Goal: Task Accomplishment & Management: Manage account settings

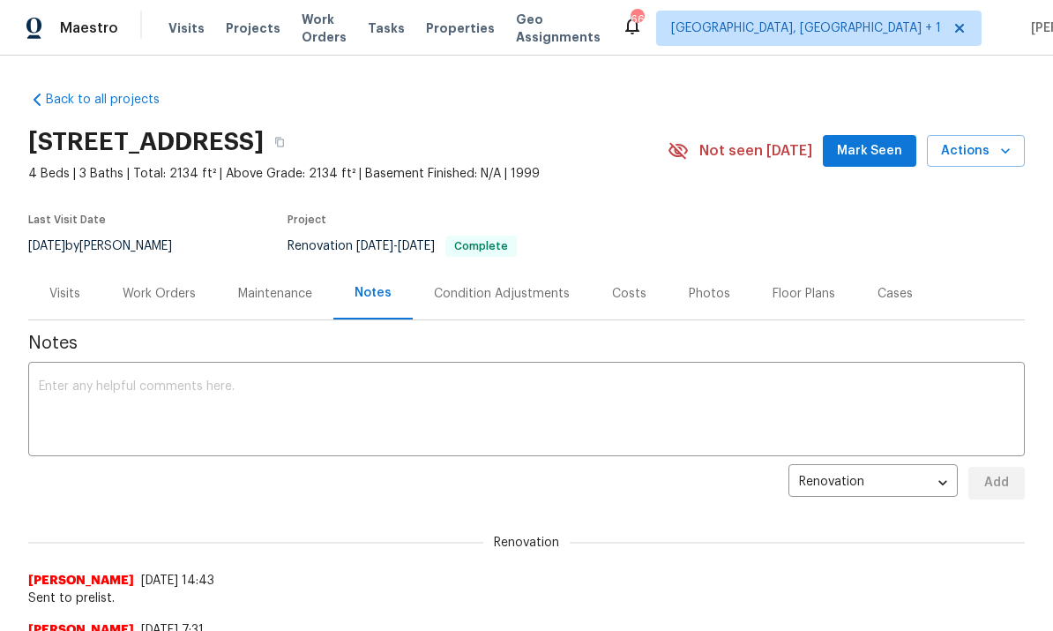
click at [713, 304] on div "Photos" at bounding box center [710, 293] width 84 height 52
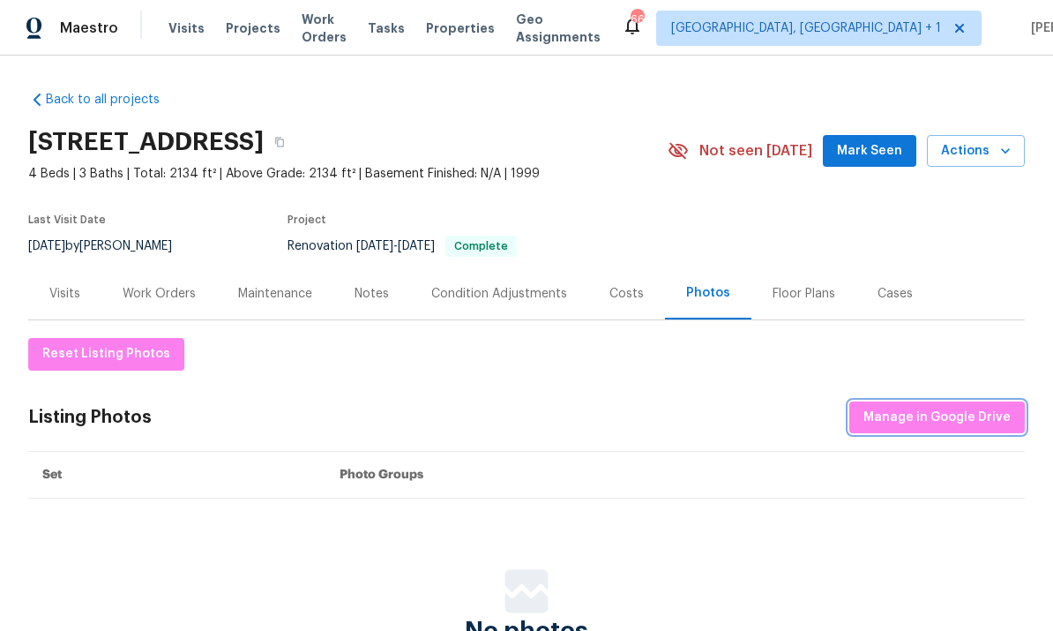
click at [913, 423] on span "Manage in Google Drive" at bounding box center [937, 418] width 147 height 22
click at [922, 415] on span "Manage in Google Drive" at bounding box center [937, 418] width 147 height 22
click at [353, 294] on div "Notes" at bounding box center [372, 293] width 77 height 52
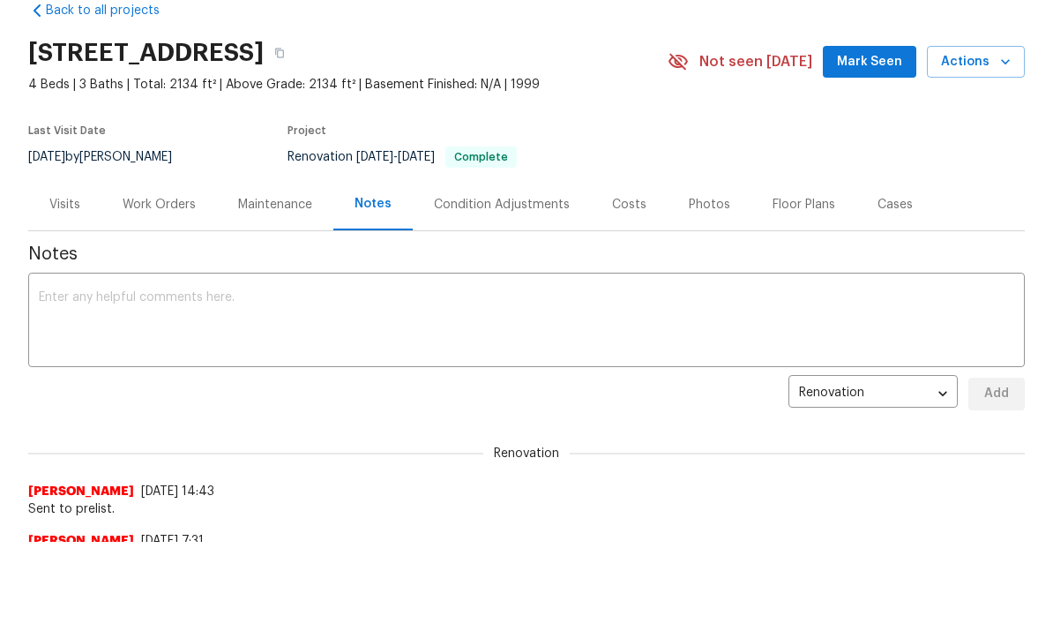
scroll to position [88, 0]
click at [137, 314] on textarea at bounding box center [527, 323] width 976 height 62
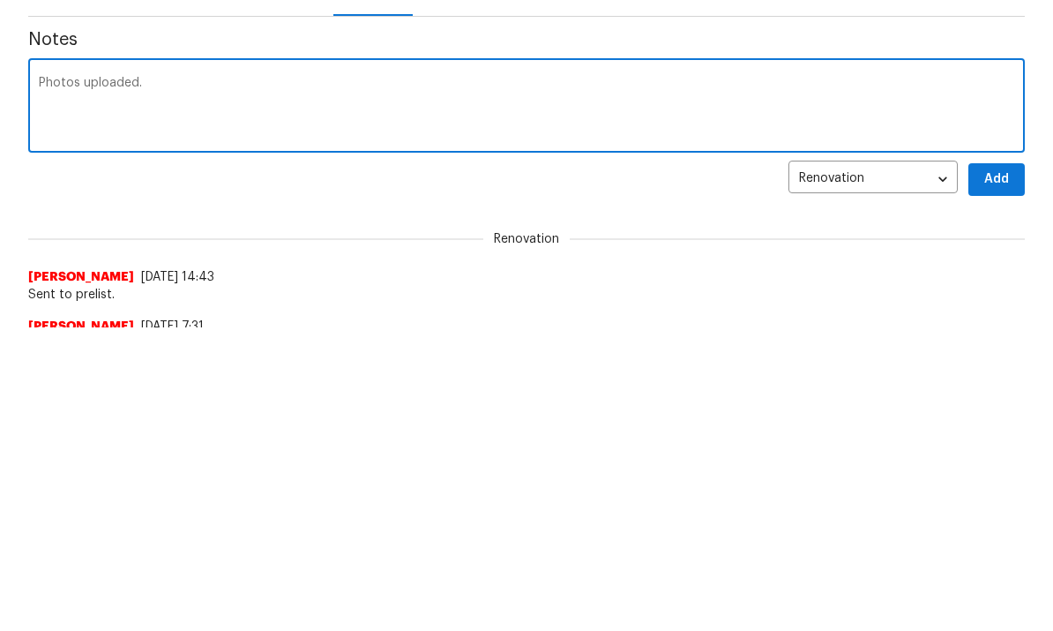
type textarea "Photos uploaded."
click at [1007, 384] on span "Add" at bounding box center [997, 395] width 28 height 22
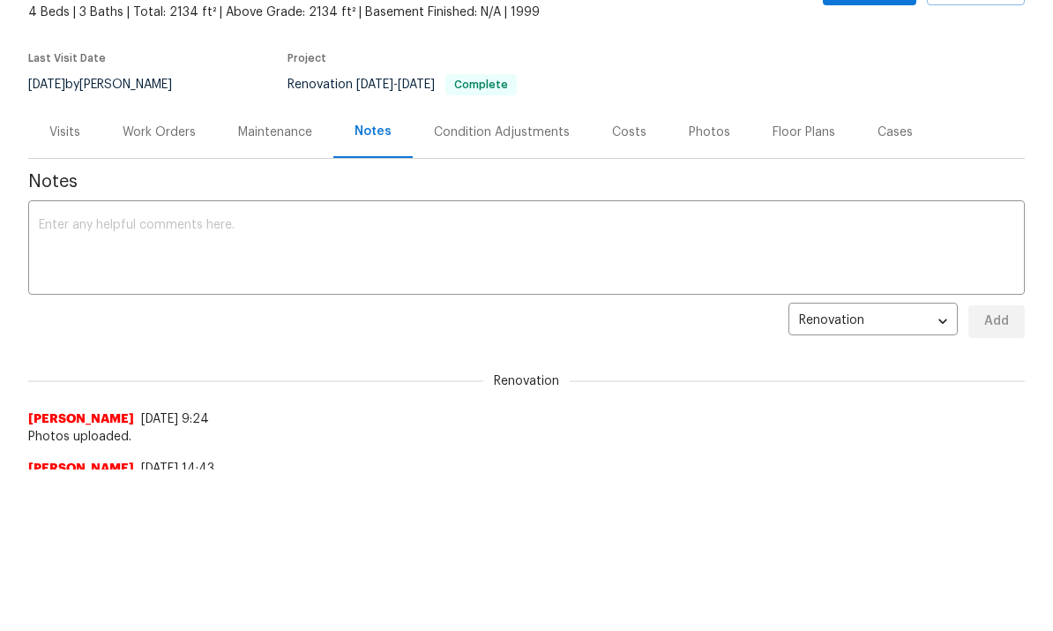
scroll to position [0, 0]
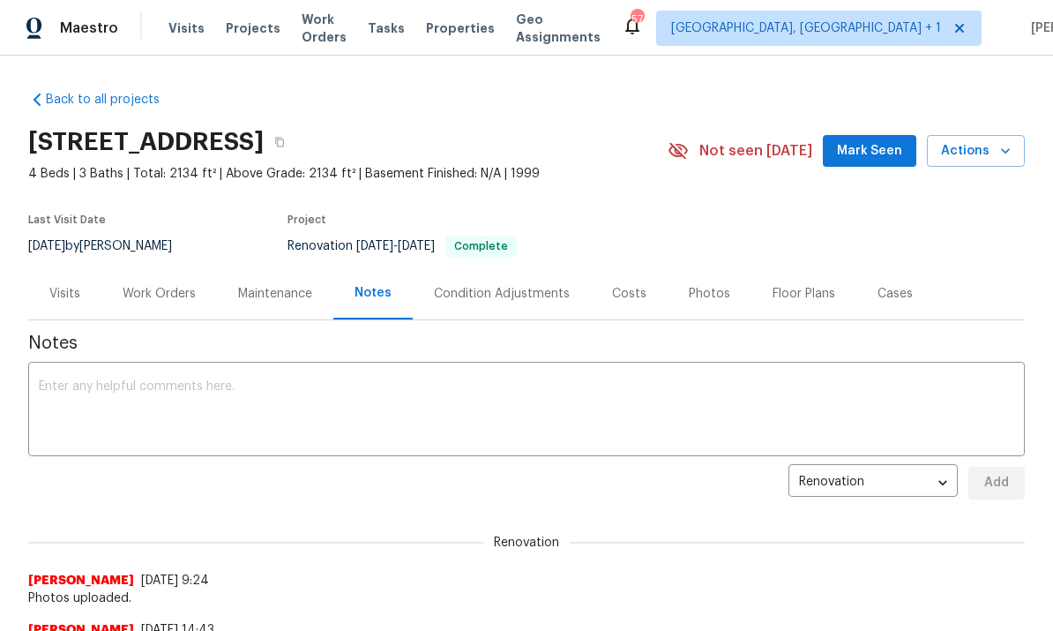
click at [869, 149] on span "Mark Seen" at bounding box center [869, 151] width 65 height 22
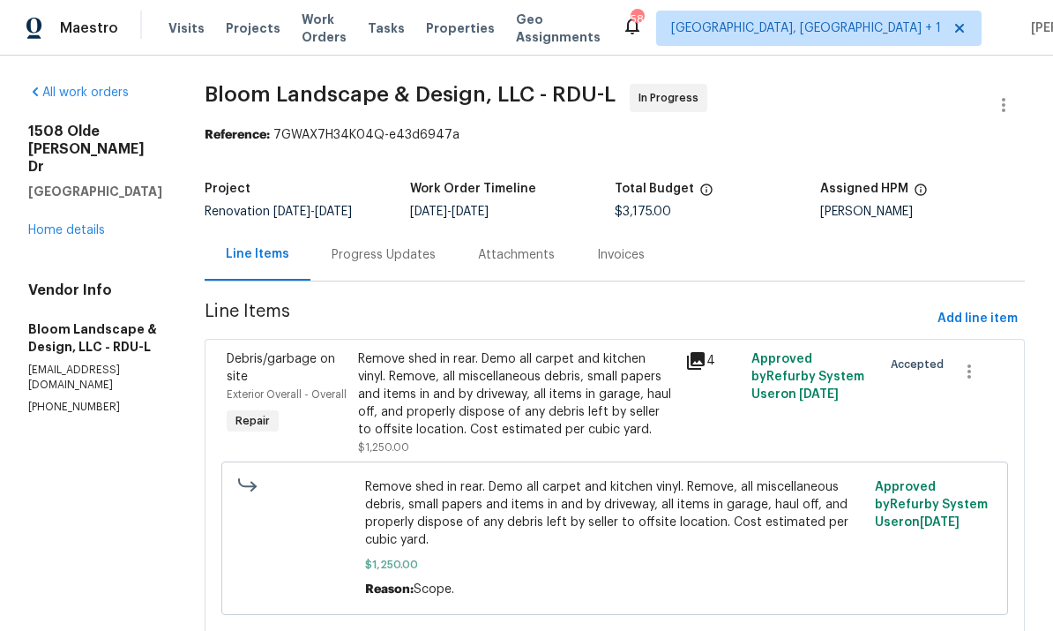
scroll to position [66, 0]
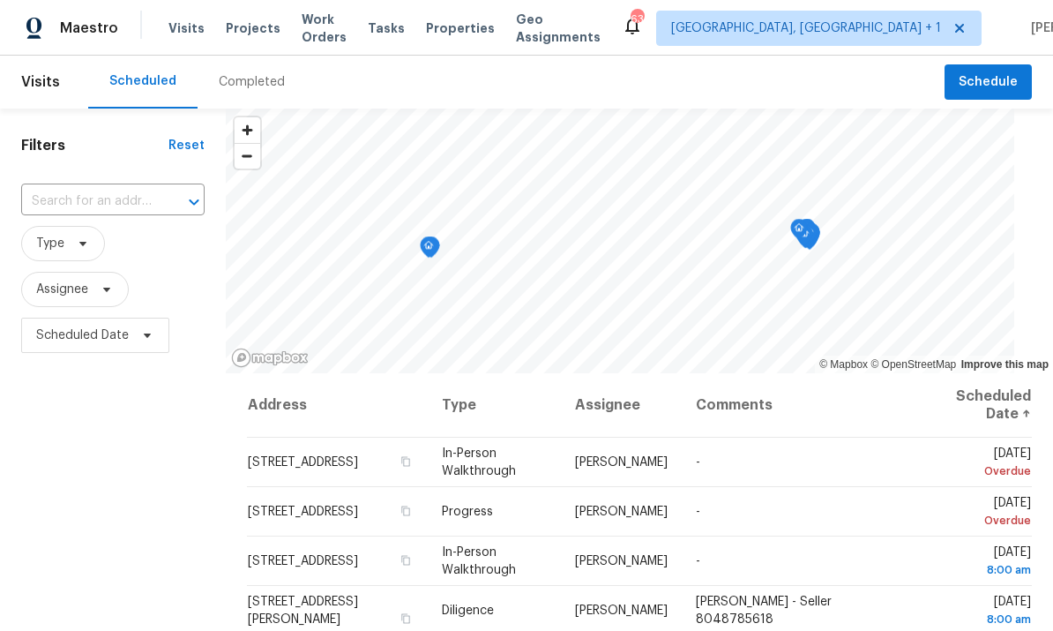
click at [121, 197] on input "text" at bounding box center [88, 201] width 134 height 27
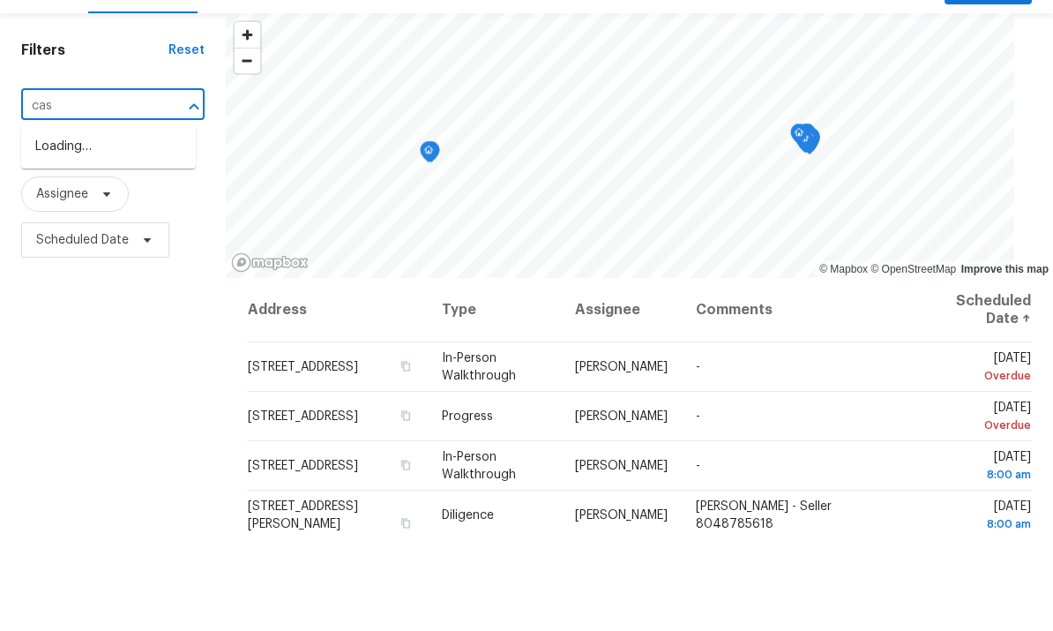
type input "cass"
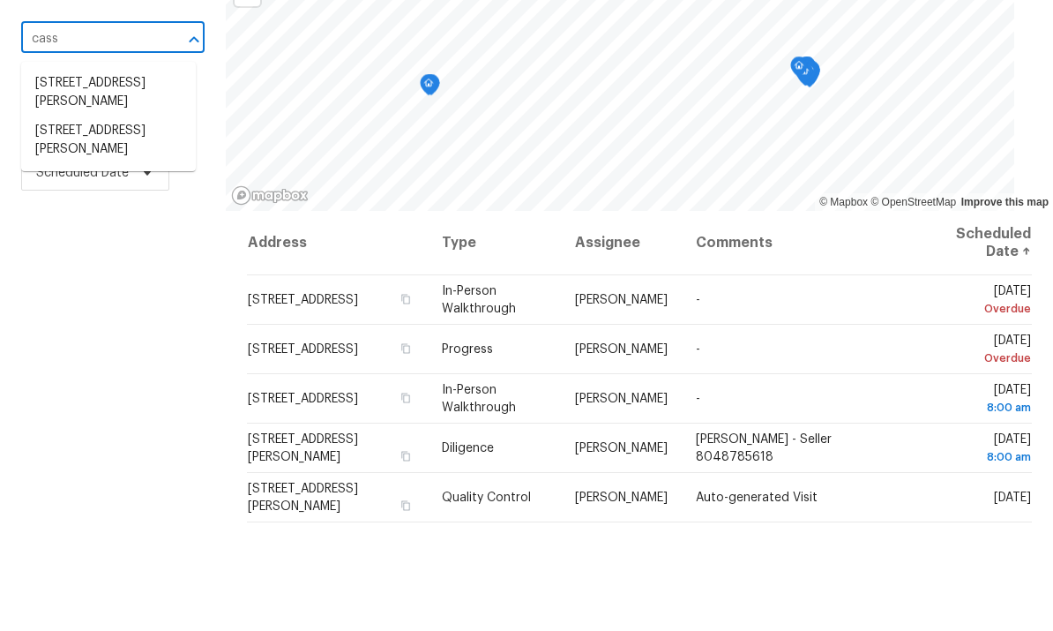
scroll to position [70, 0]
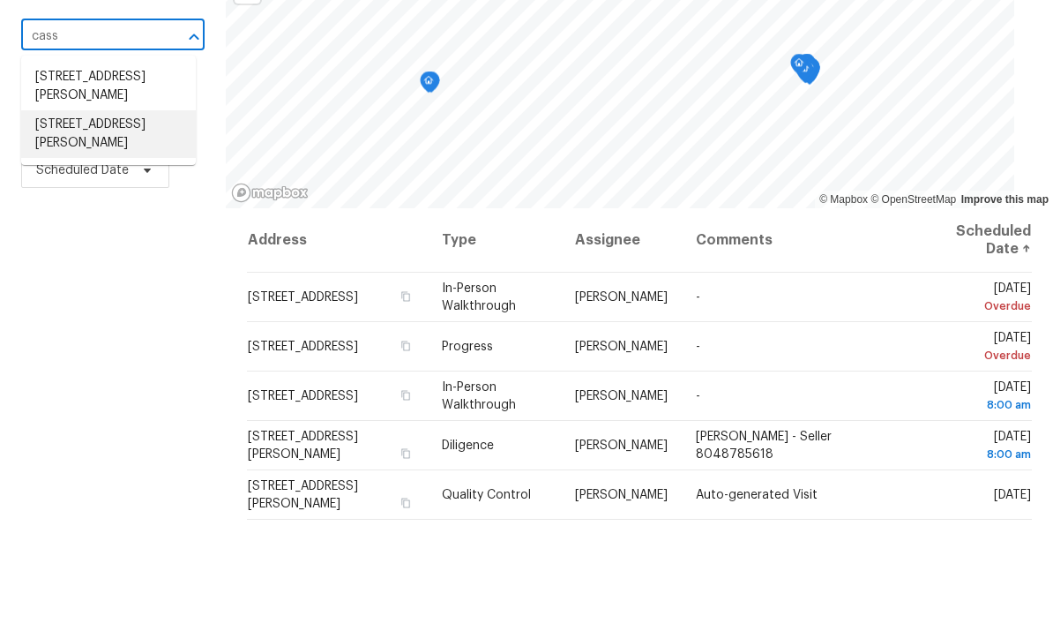
click at [111, 206] on li "[STREET_ADDRESS][PERSON_NAME]" at bounding box center [108, 230] width 175 height 48
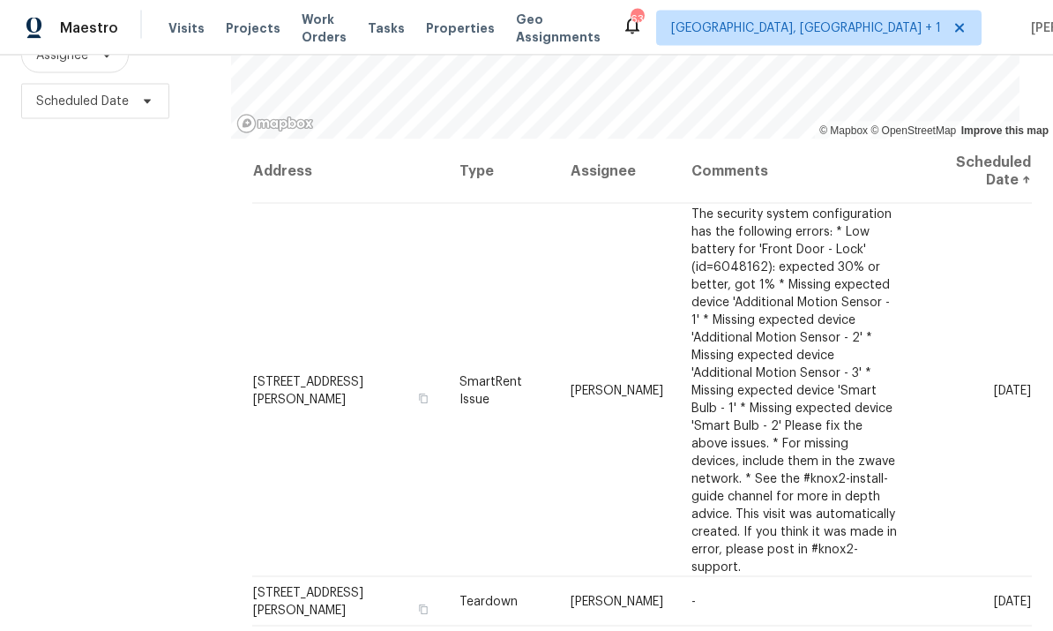
scroll to position [66, 0]
click at [0, 0] on icon at bounding box center [0, 0] width 0 height 0
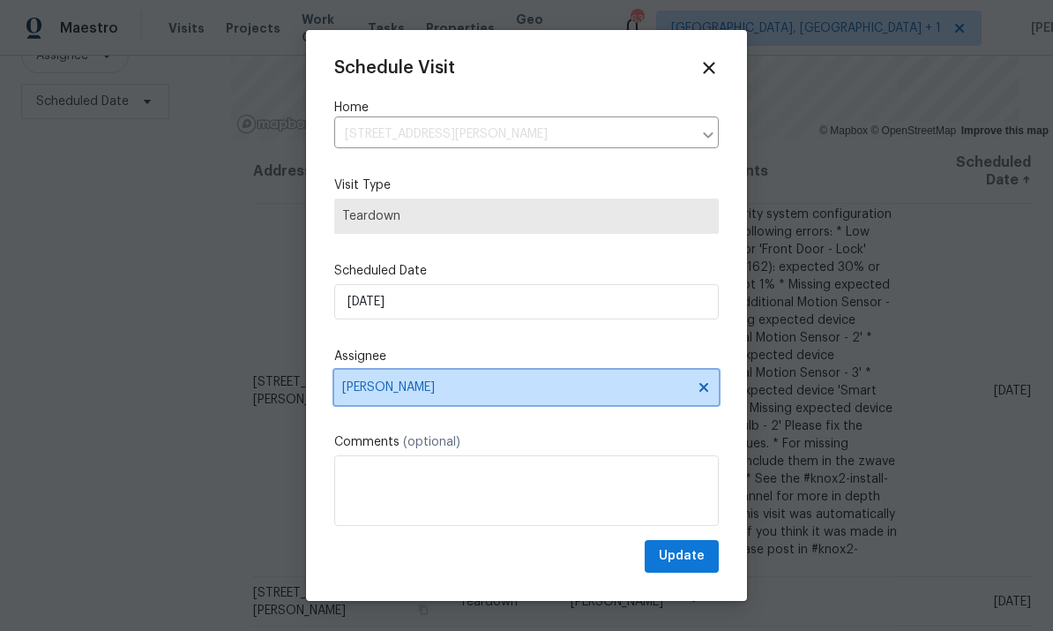
click at [641, 391] on span "[PERSON_NAME]" at bounding box center [515, 387] width 346 height 14
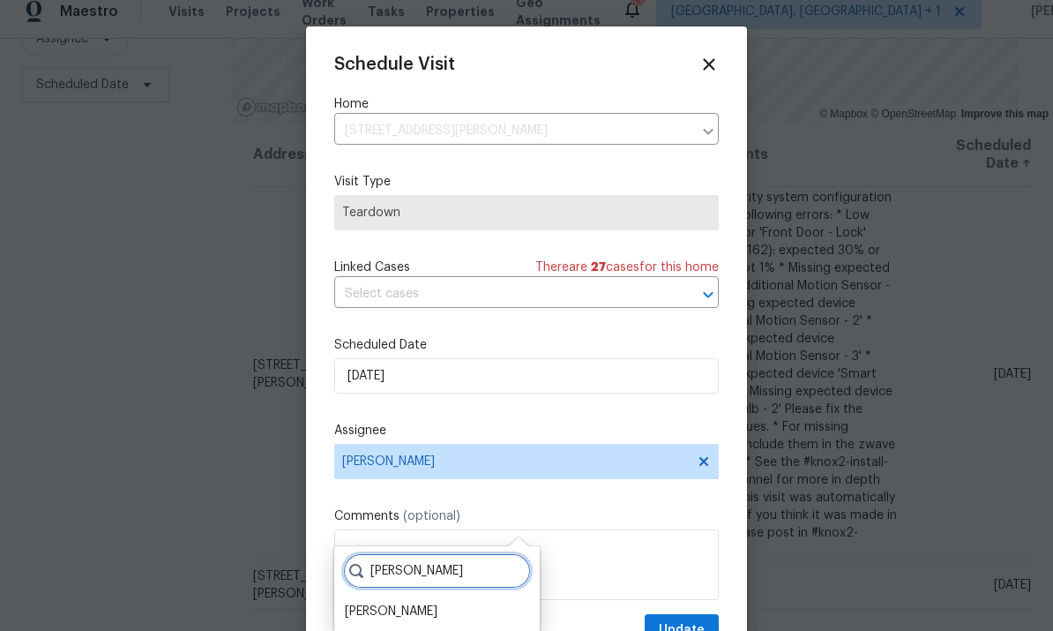
type input "[PERSON_NAME]"
click at [412, 603] on div "[PERSON_NAME]" at bounding box center [391, 612] width 93 height 18
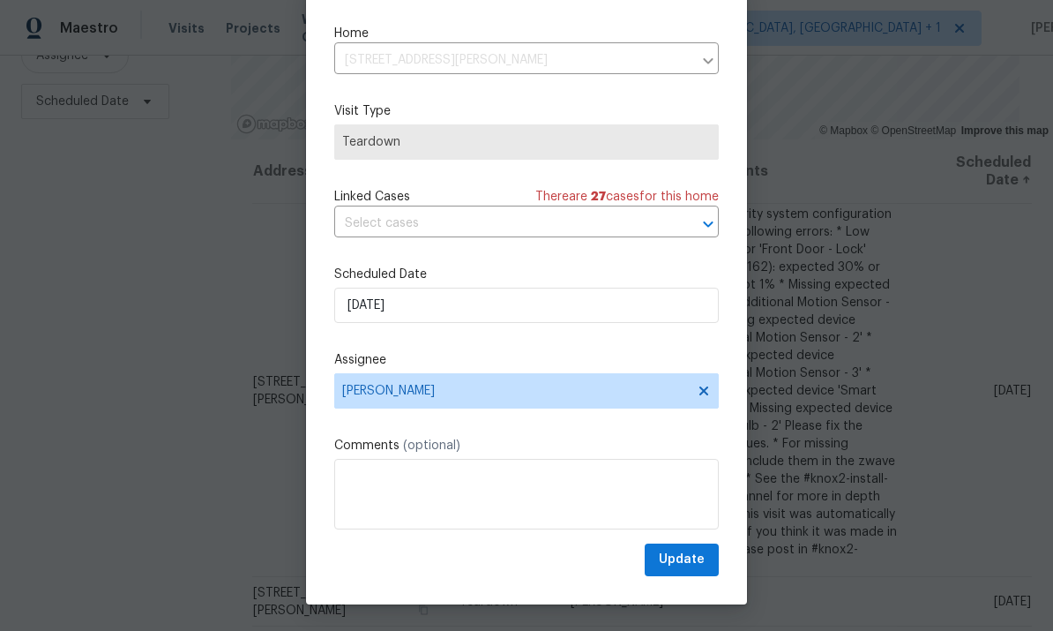
scroll to position [40, 0]
click at [681, 567] on span "Update" at bounding box center [682, 560] width 46 height 22
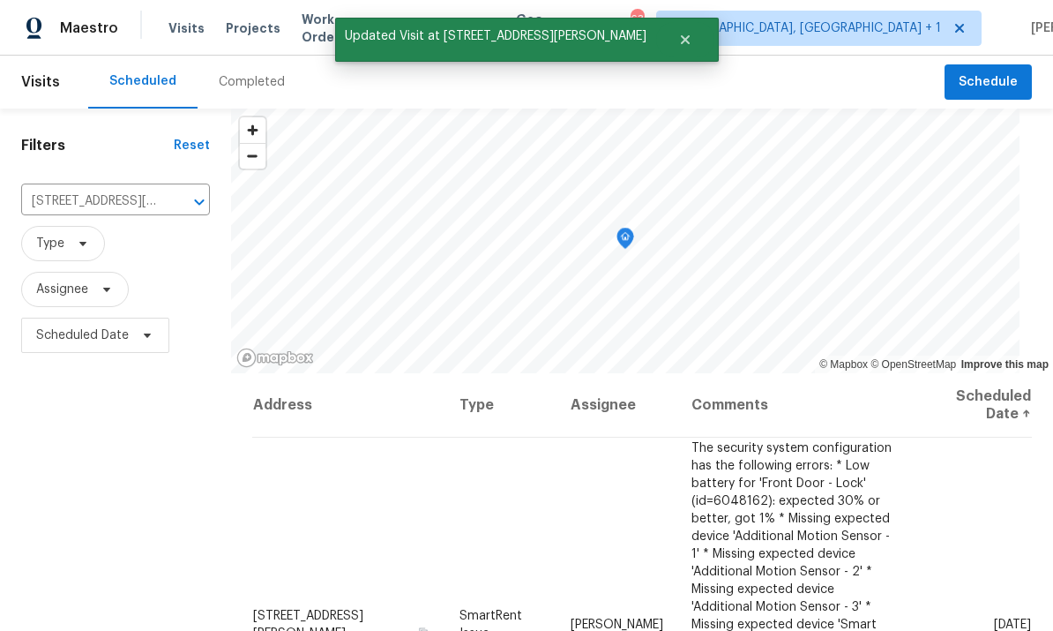
scroll to position [0, 0]
